Goal: Navigation & Orientation: Find specific page/section

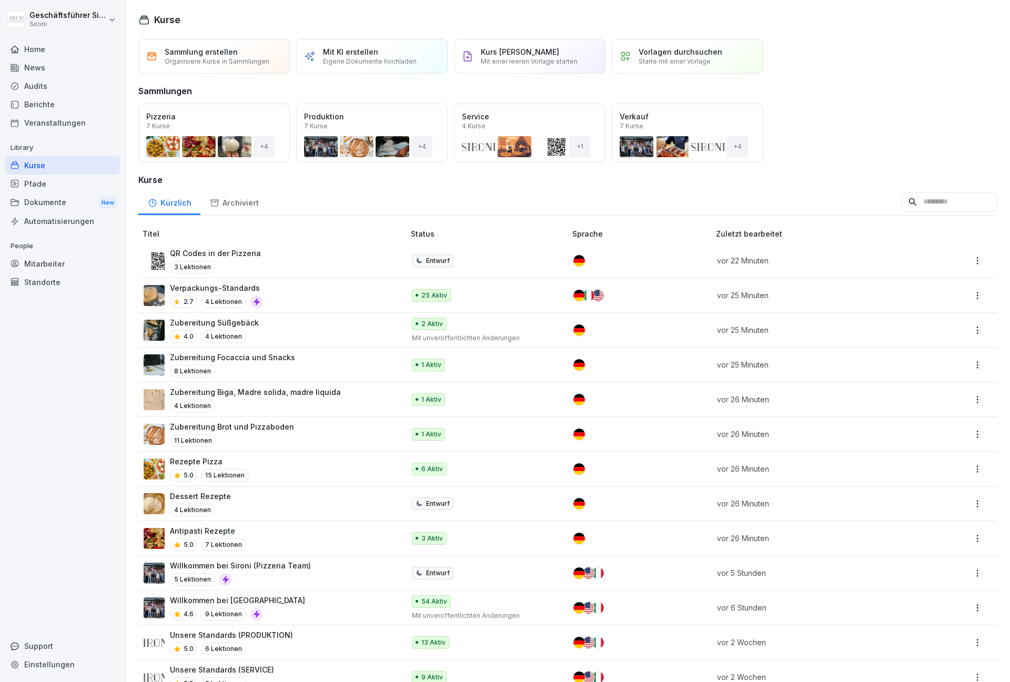
click at [37, 48] on div "Home" at bounding box center [62, 49] width 115 height 18
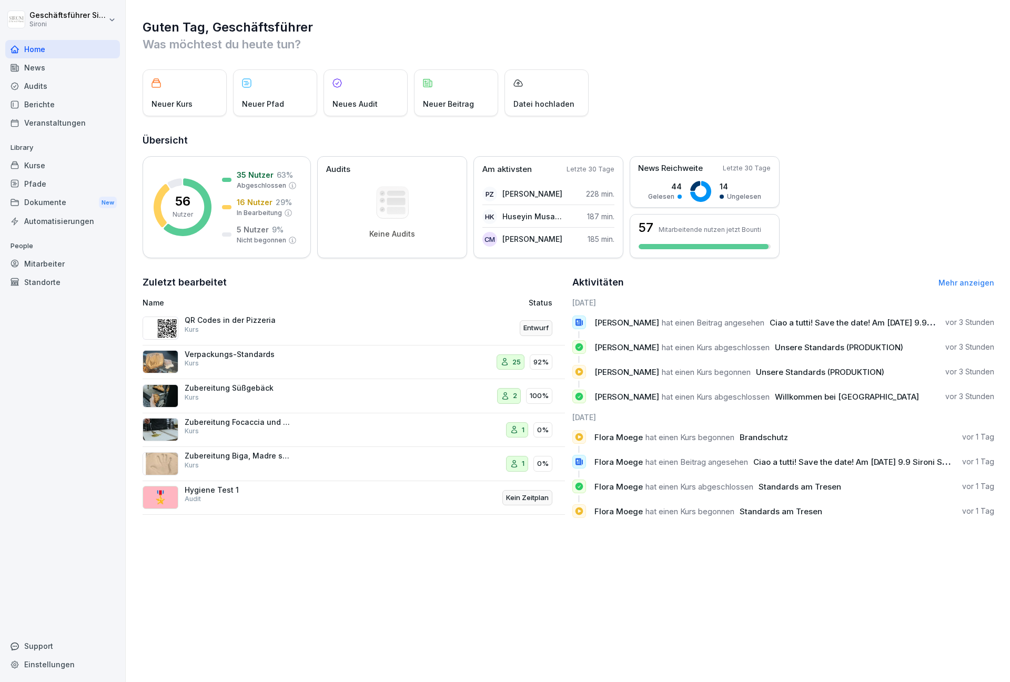
click at [37, 71] on div "News" at bounding box center [62, 67] width 115 height 18
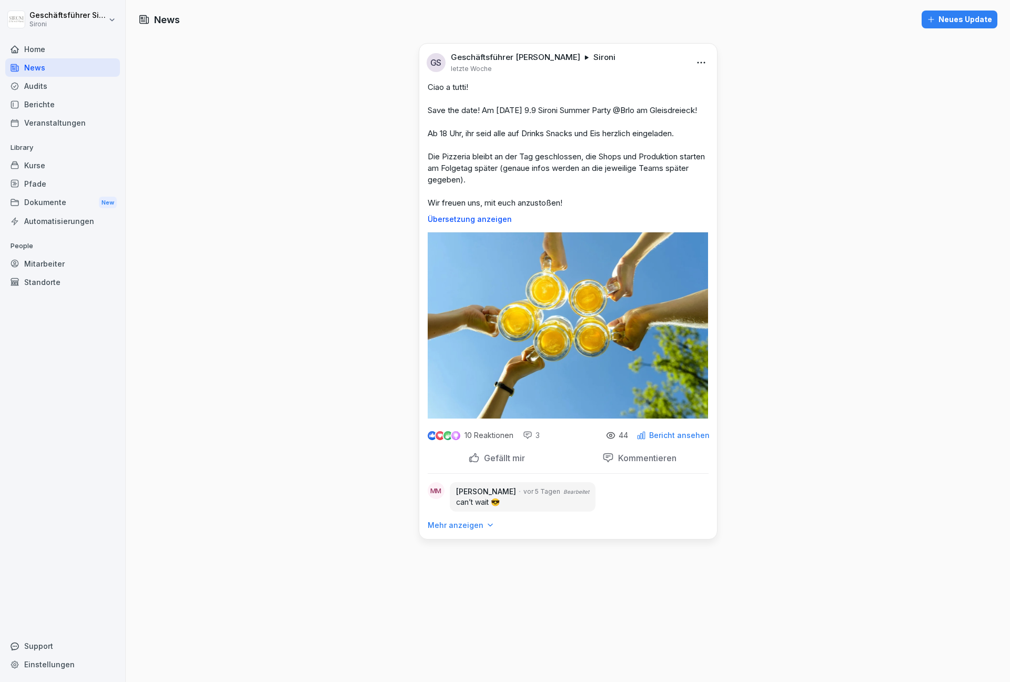
click at [24, 52] on div "Home" at bounding box center [62, 49] width 115 height 18
